Goal: Transaction & Acquisition: Purchase product/service

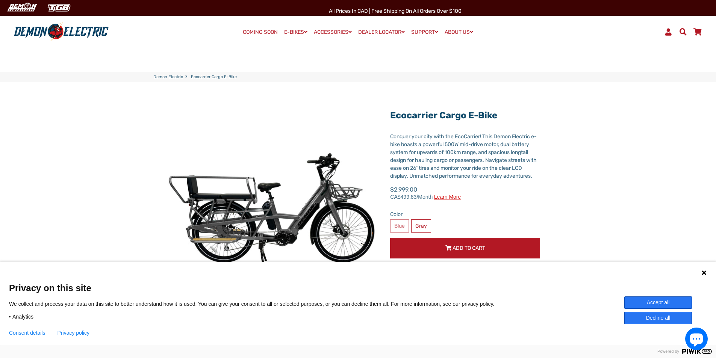
click at [649, 317] on button "Decline all" at bounding box center [658, 318] width 68 height 12
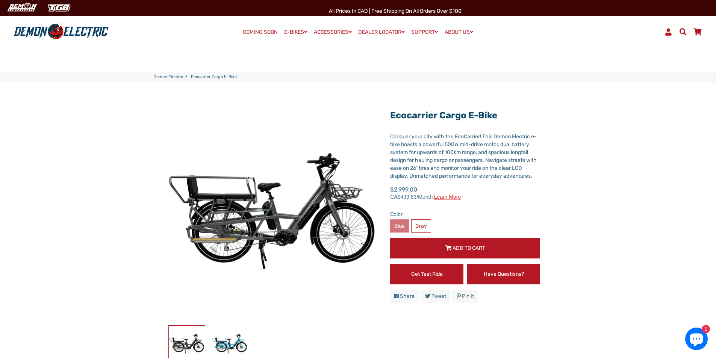
click at [397, 225] on label "Blue" at bounding box center [399, 225] width 19 height 13
click at [400, 226] on label "Blue" at bounding box center [399, 225] width 19 height 13
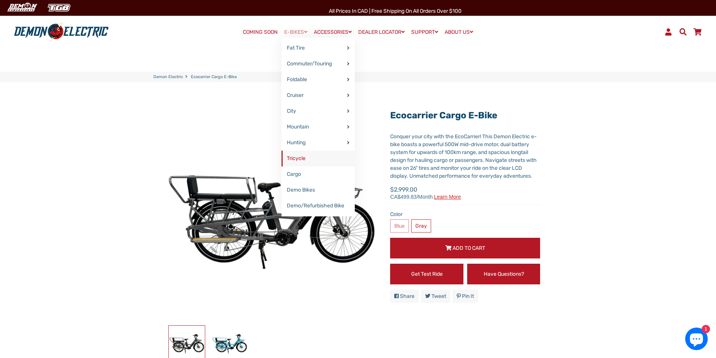
click at [293, 158] on link "Tricycle" at bounding box center [317, 159] width 73 height 16
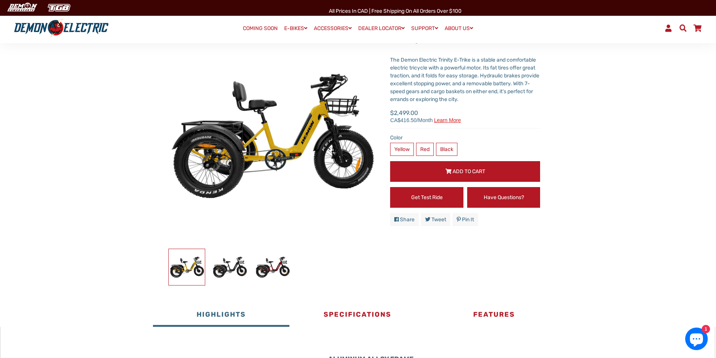
scroll to position [62, 0]
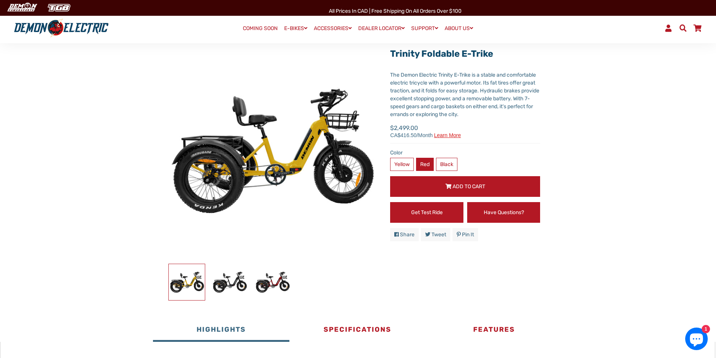
click at [424, 164] on label "Red" at bounding box center [425, 164] width 18 height 13
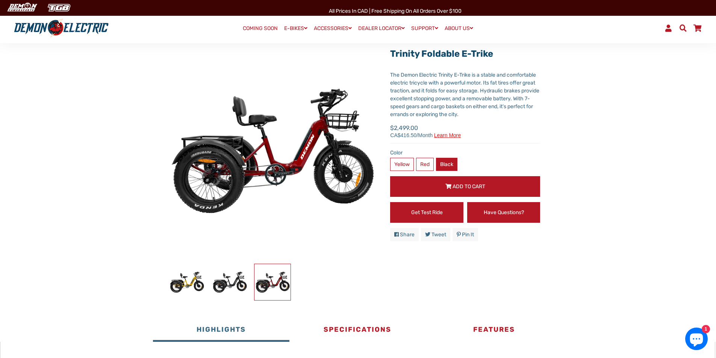
click at [445, 163] on label "Black" at bounding box center [446, 164] width 21 height 13
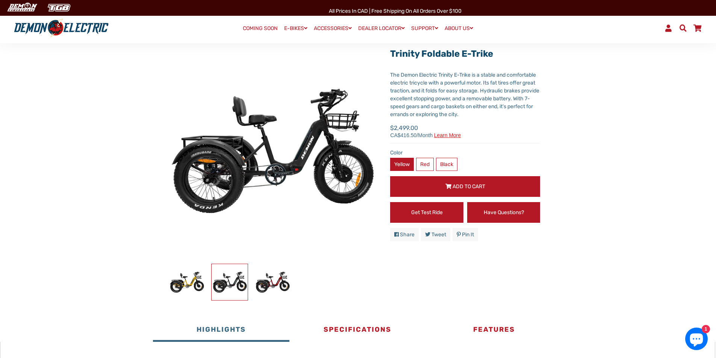
click at [399, 163] on label "Yellow" at bounding box center [402, 164] width 24 height 13
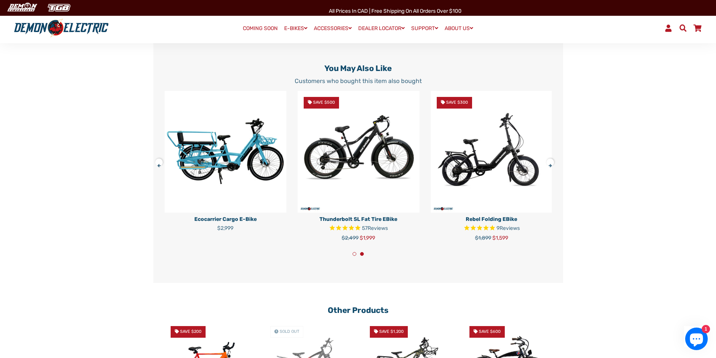
scroll to position [1381, 0]
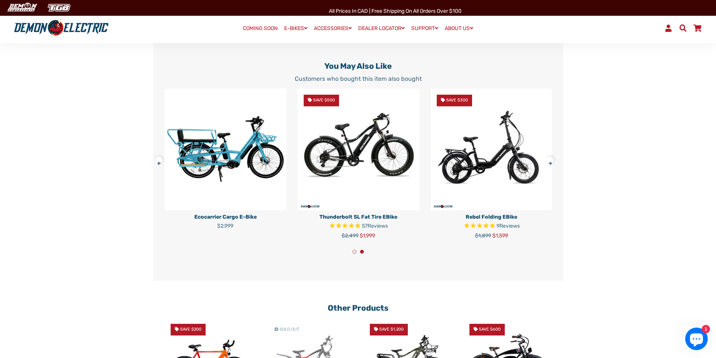
click at [160, 161] on button at bounding box center [161, 158] width 13 height 13
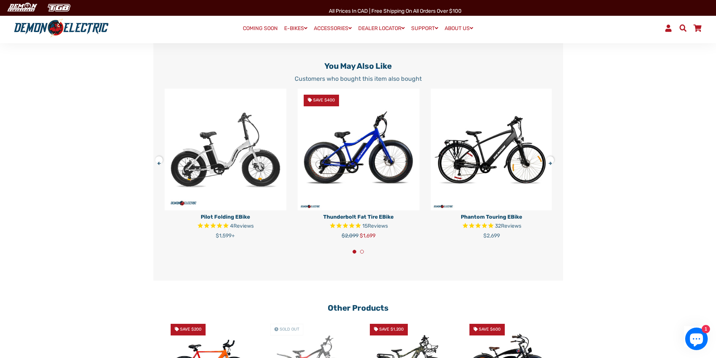
click at [160, 161] on button at bounding box center [161, 158] width 13 height 13
